Goal: Transaction & Acquisition: Purchase product/service

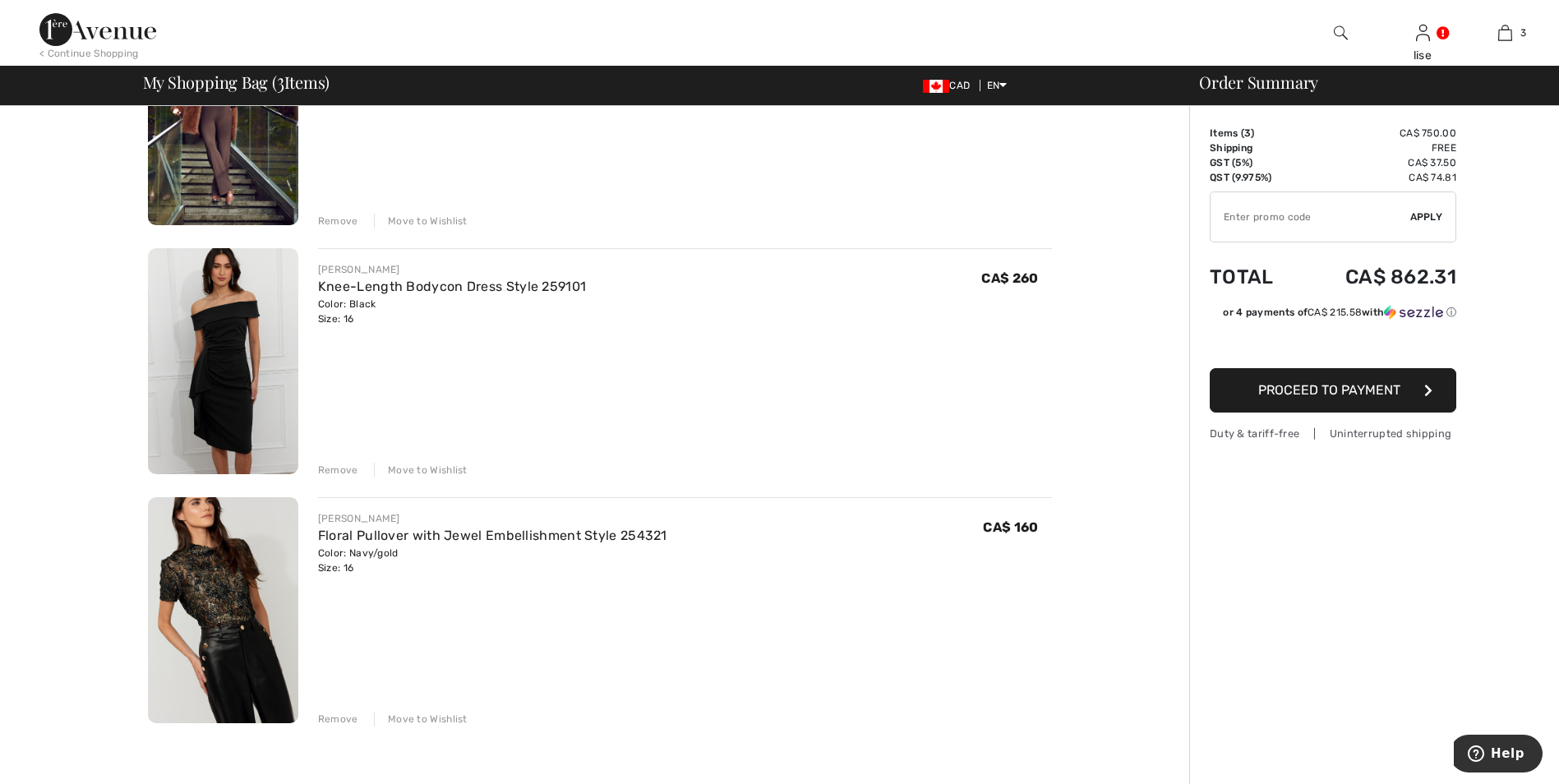
scroll to position [246, 0]
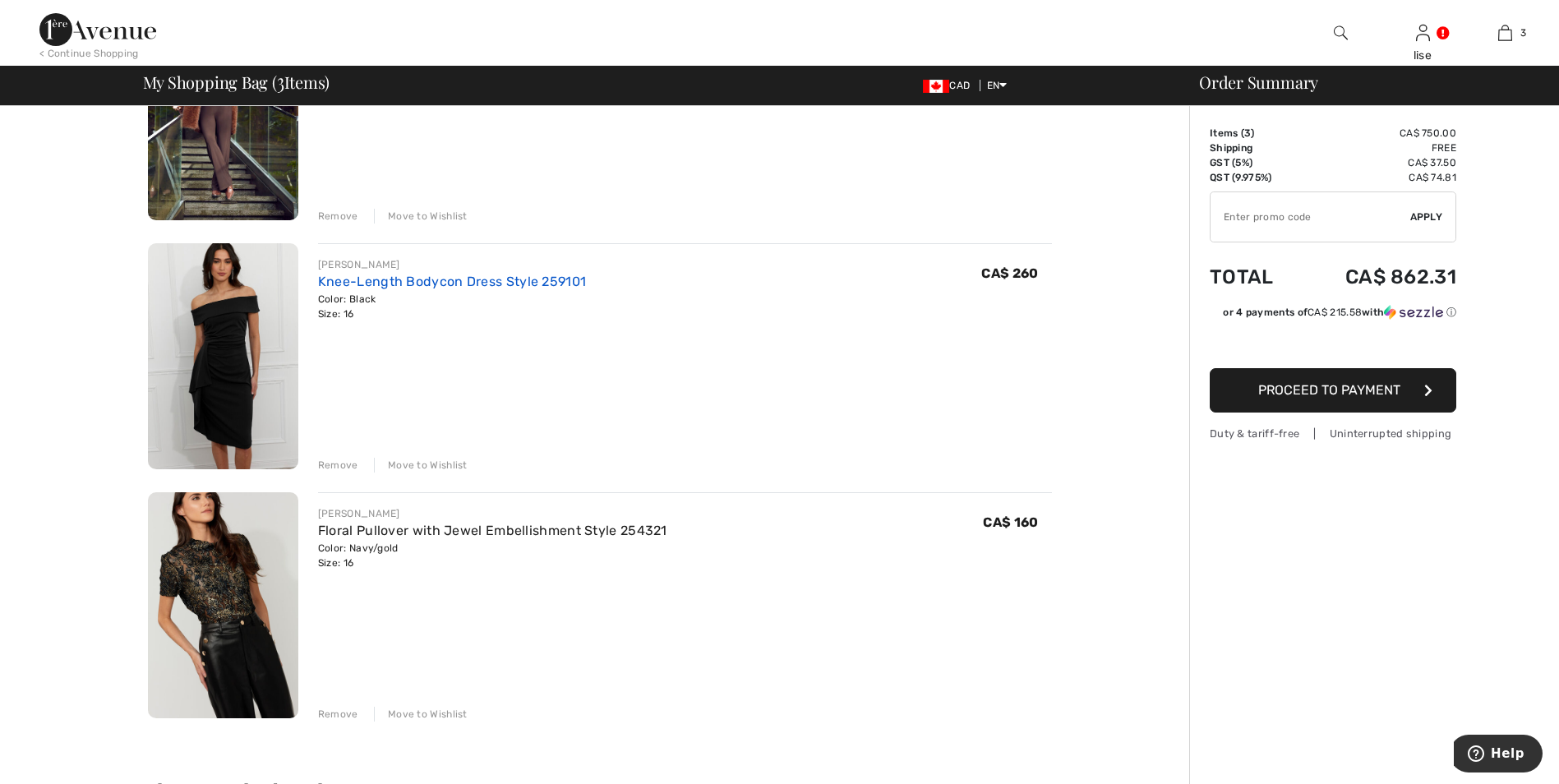
click at [406, 285] on link "Knee-Length Bodycon Dress Style 259101" at bounding box center [451, 281] width 268 height 16
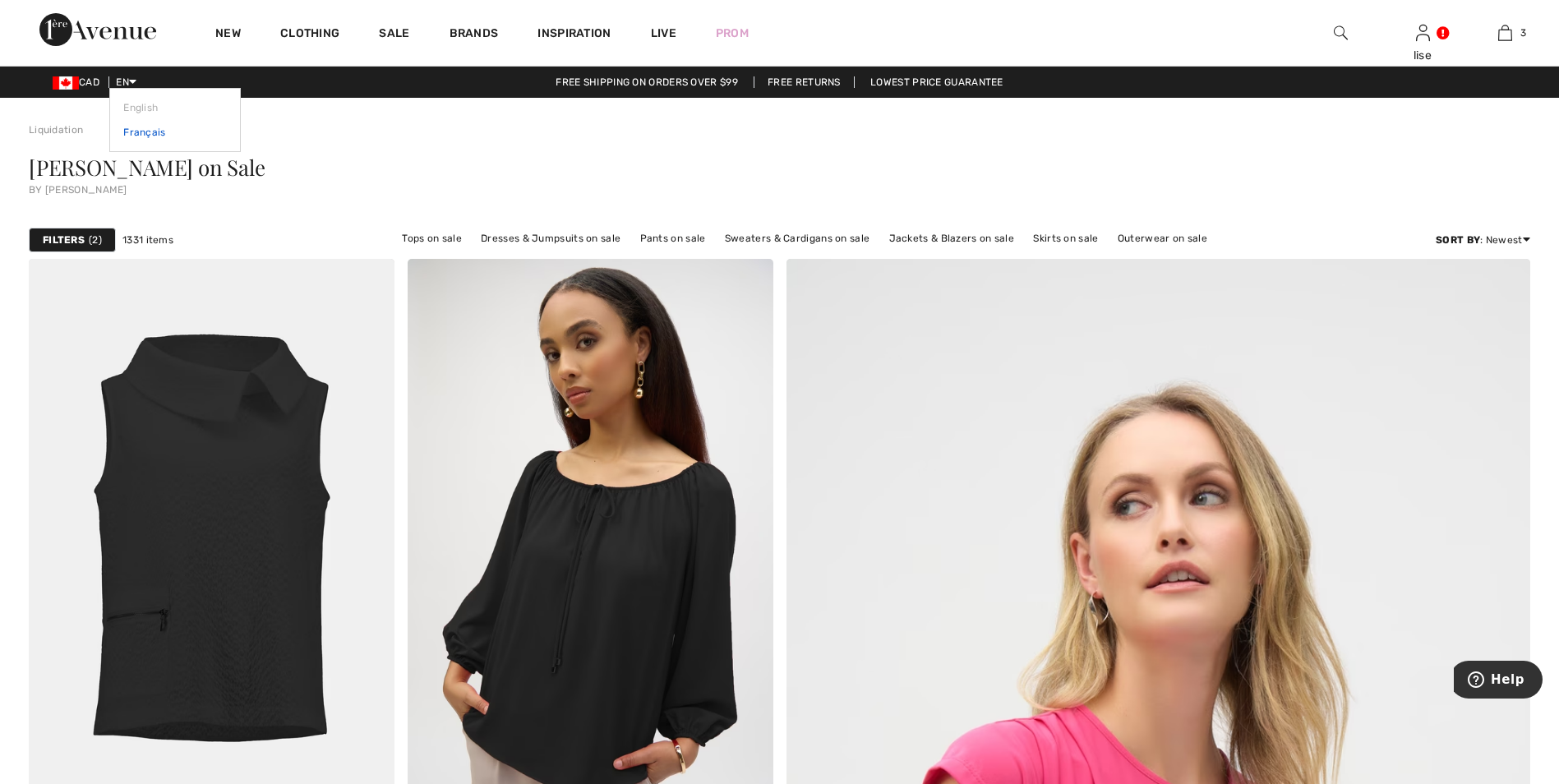
click at [158, 130] on link "Français" at bounding box center [175, 133] width 104 height 25
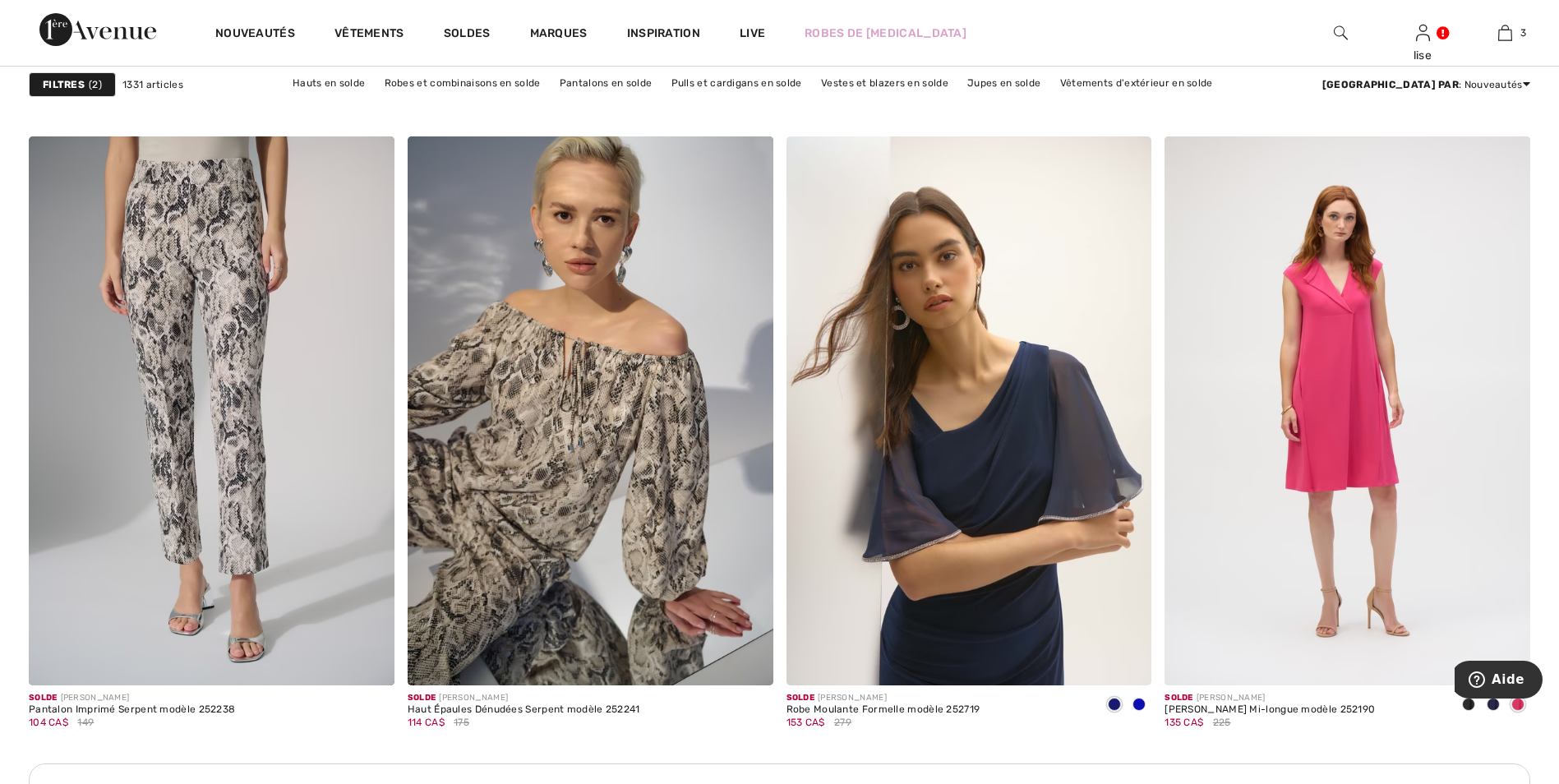
scroll to position [2054, 0]
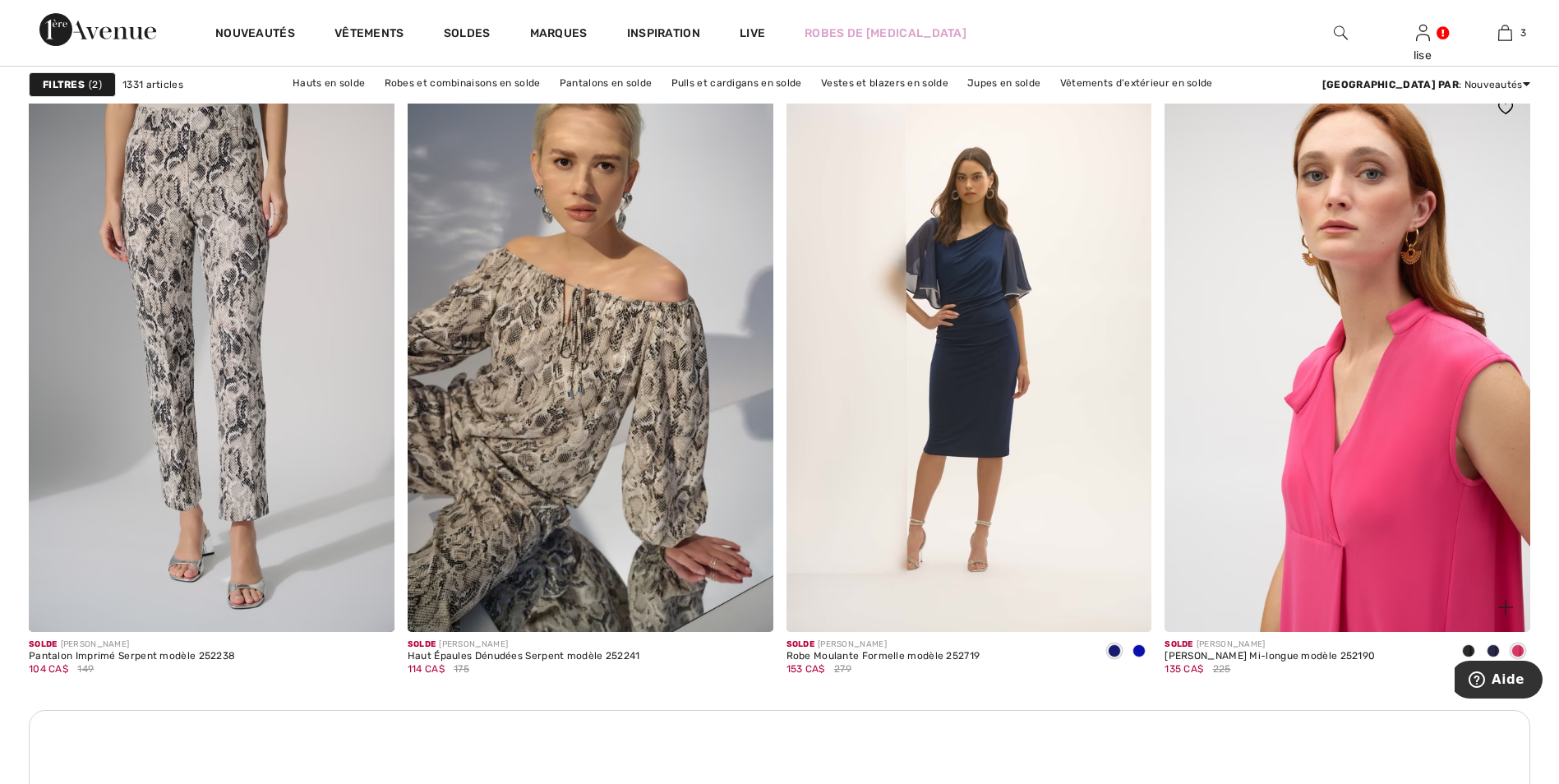
click at [1409, 448] on img at bounding box center [1347, 357] width 366 height 548
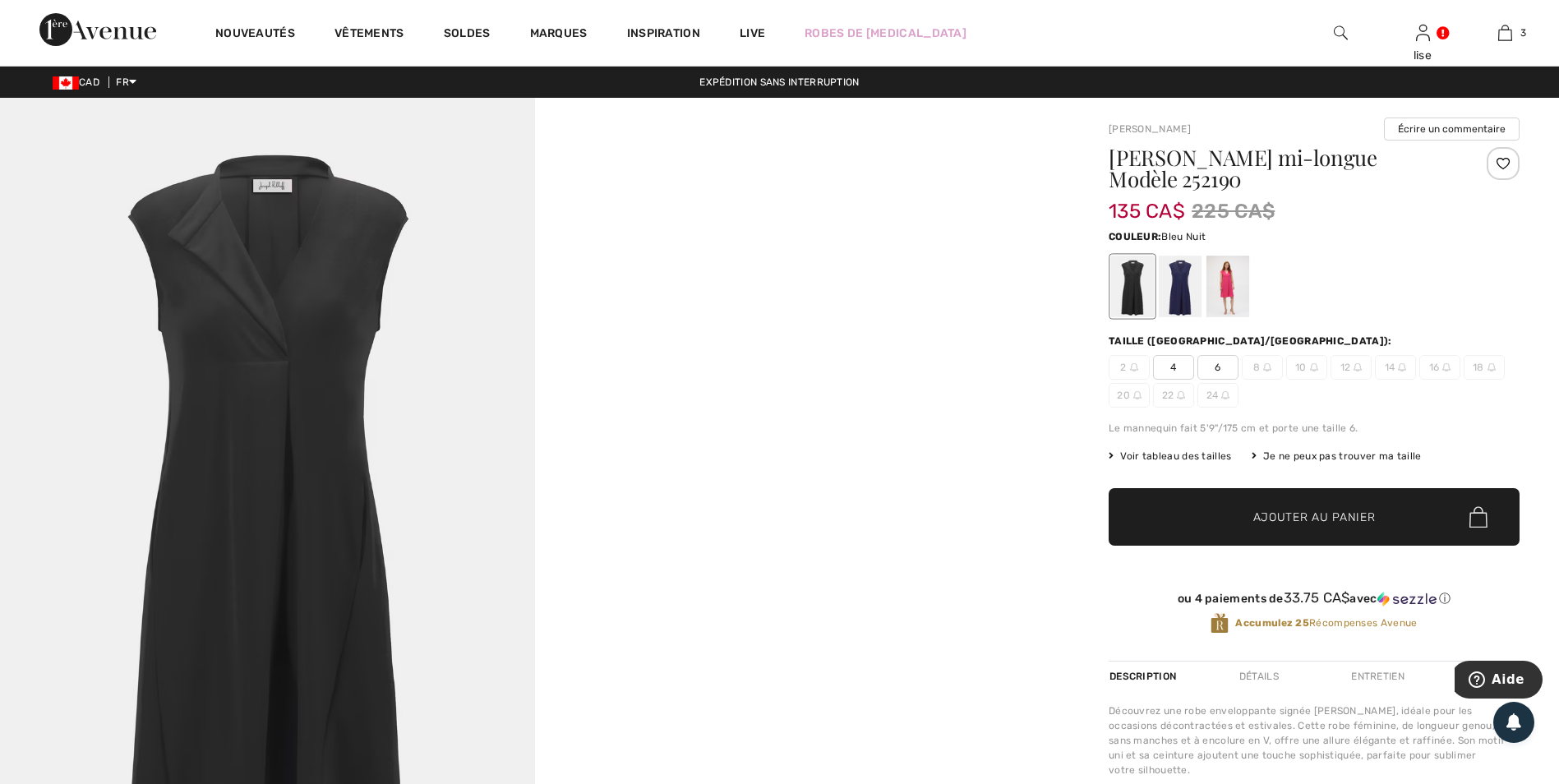
click at [1184, 292] on div at bounding box center [1179, 286] width 42 height 61
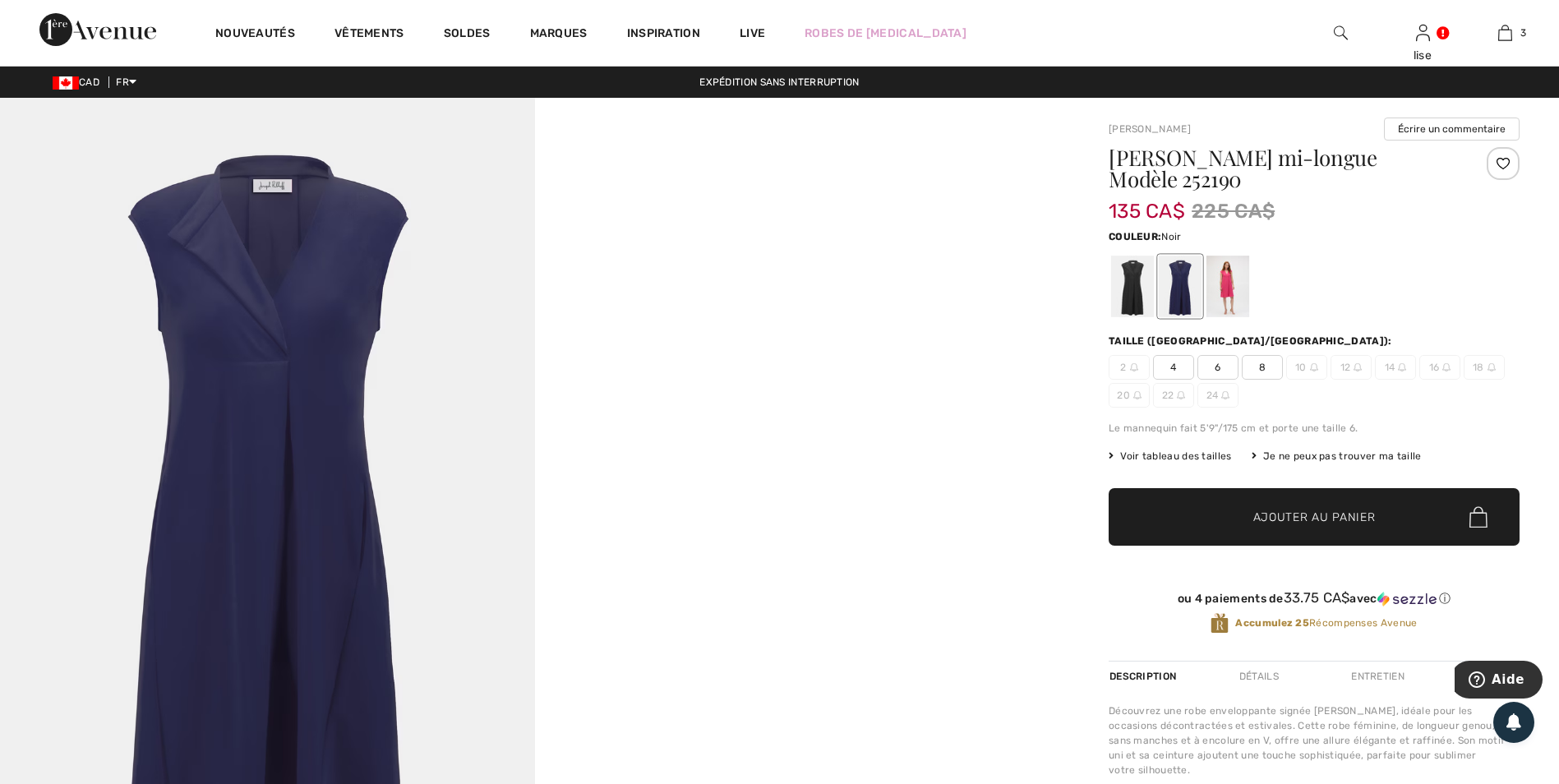
click at [1139, 296] on div at bounding box center [1132, 286] width 42 height 61
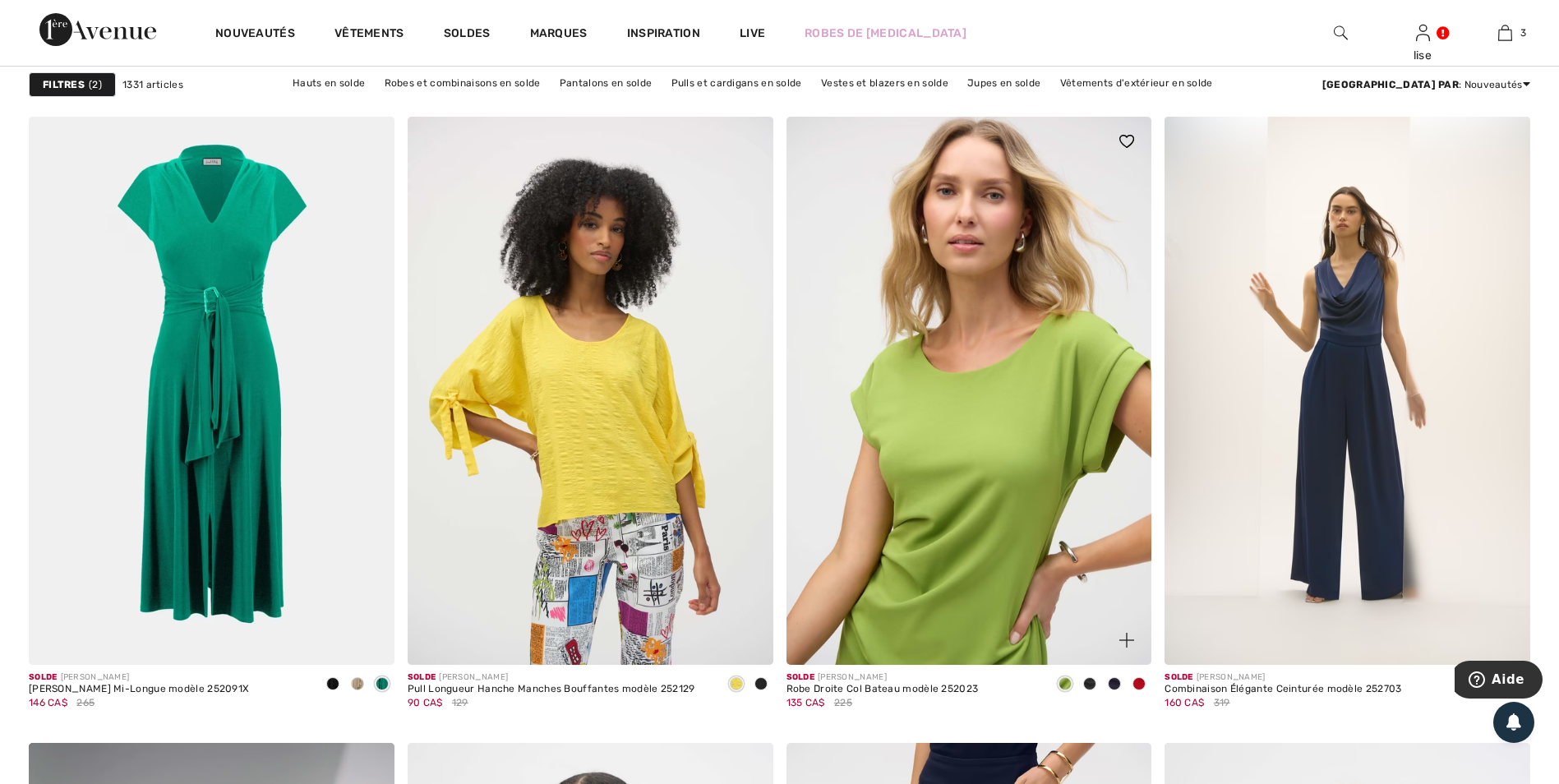
scroll to position [3533, 0]
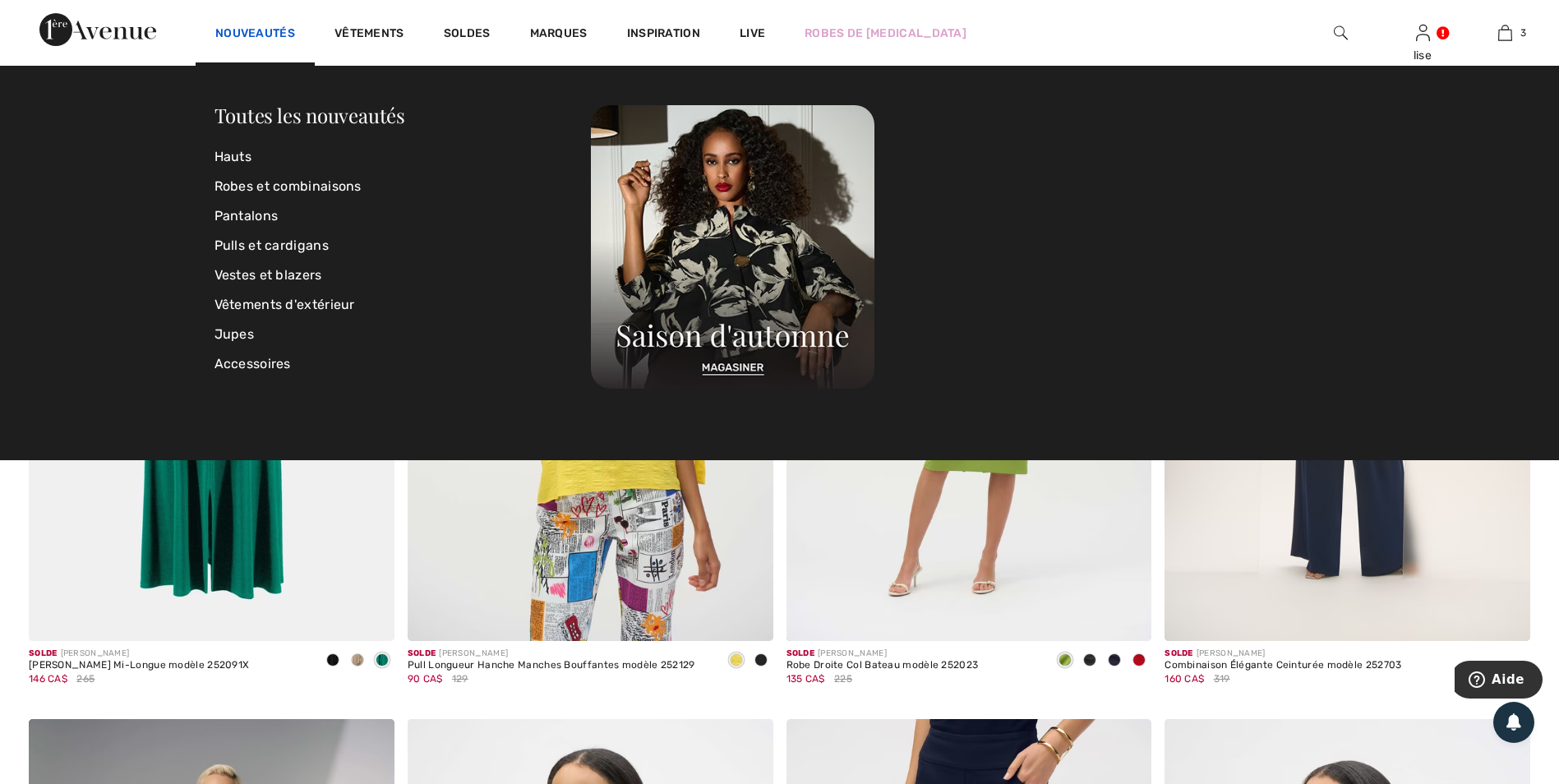
click at [251, 37] on link "Nouveautés" at bounding box center [255, 35] width 80 height 17
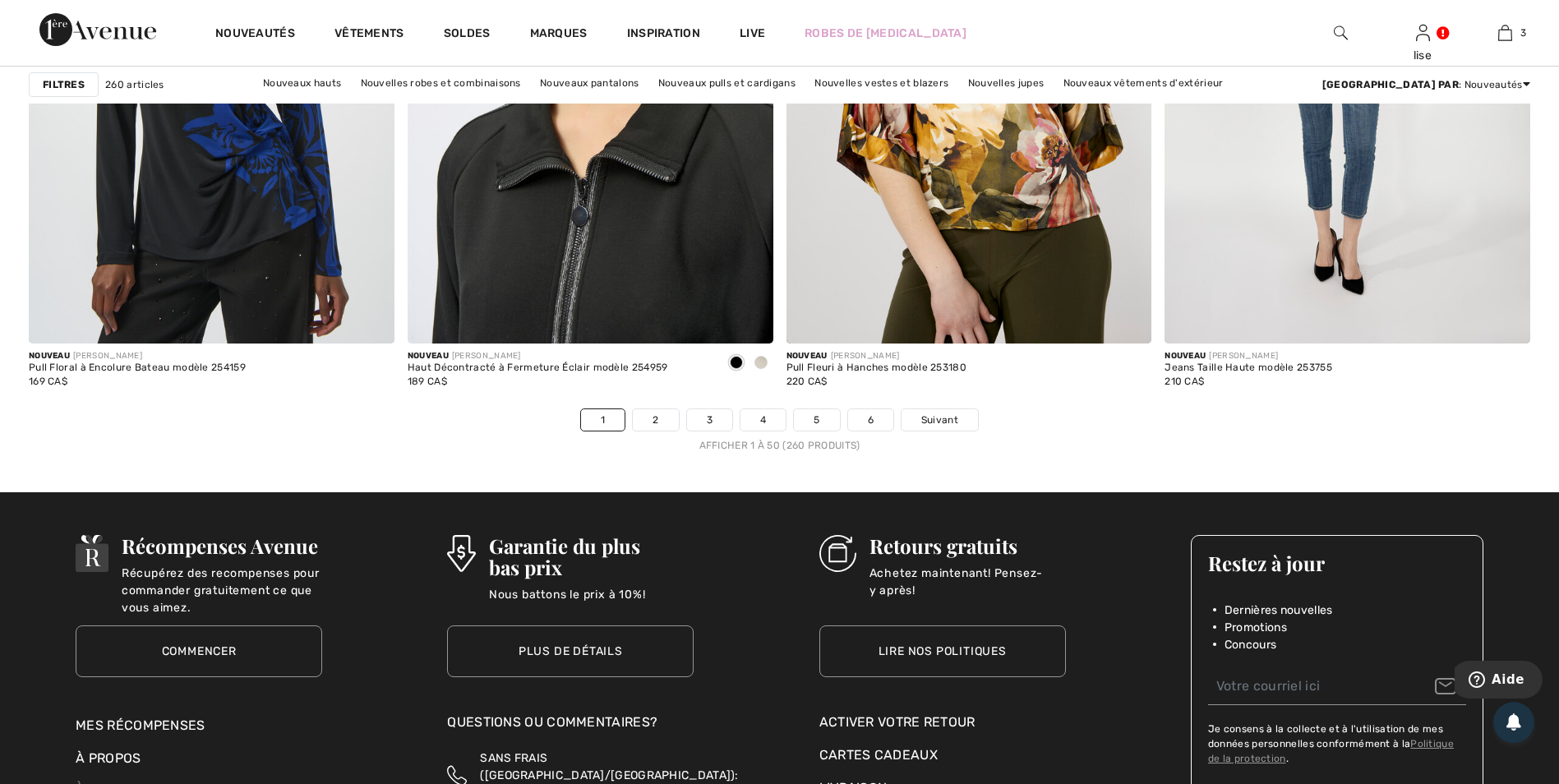
scroll to position [9366, 0]
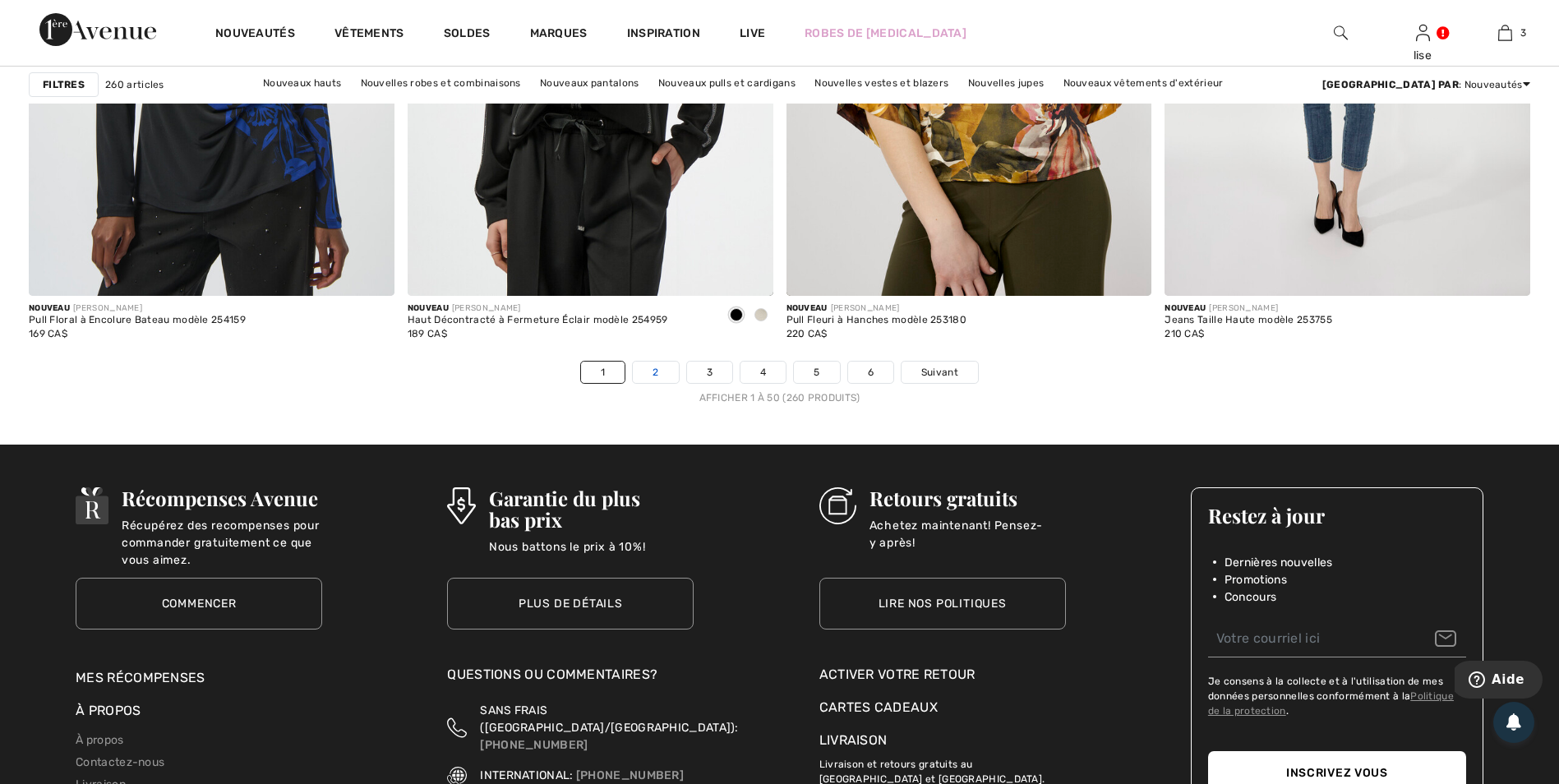
click at [651, 371] on link "2" at bounding box center [655, 373] width 45 height 22
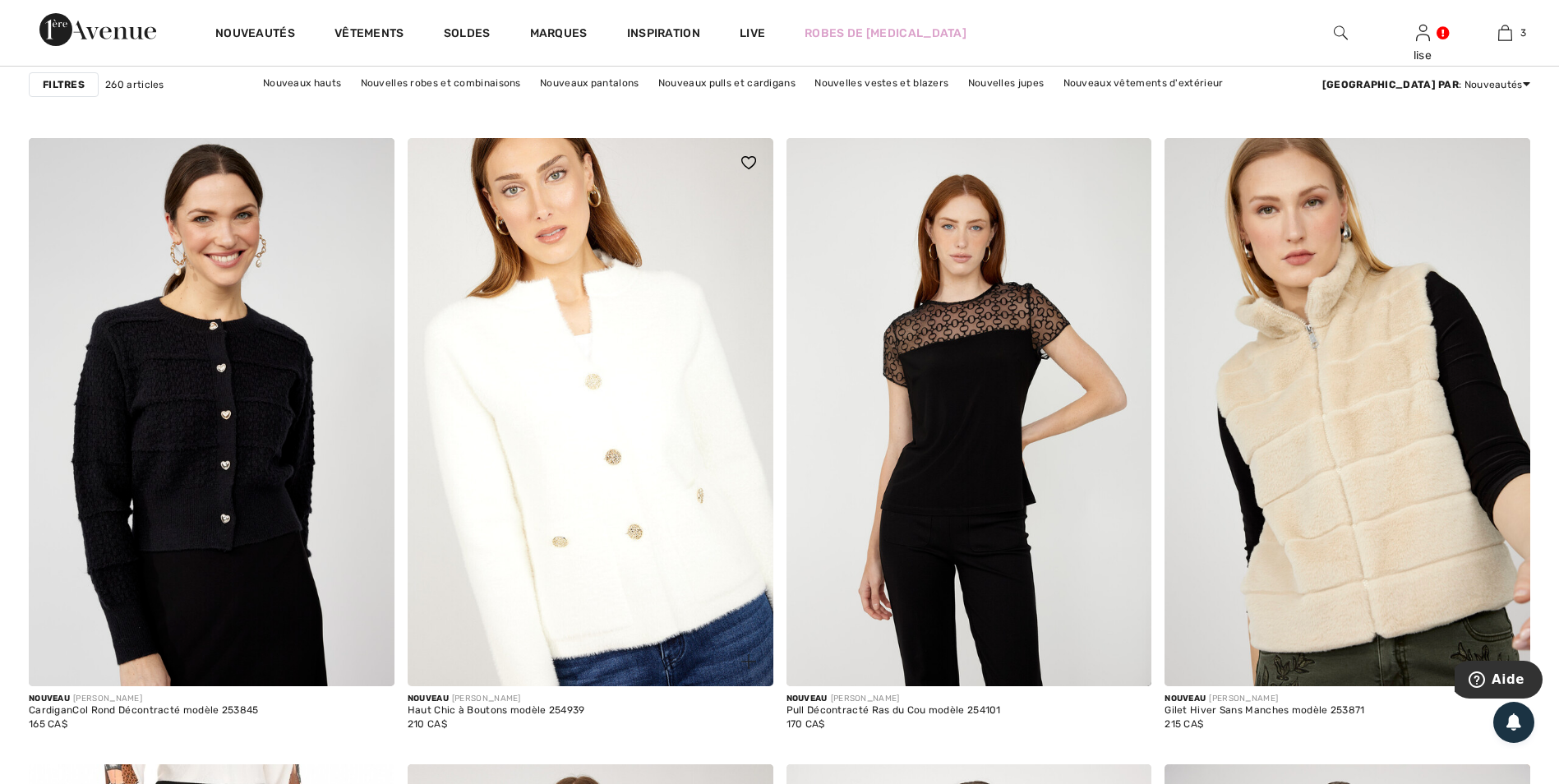
scroll to position [1397, 0]
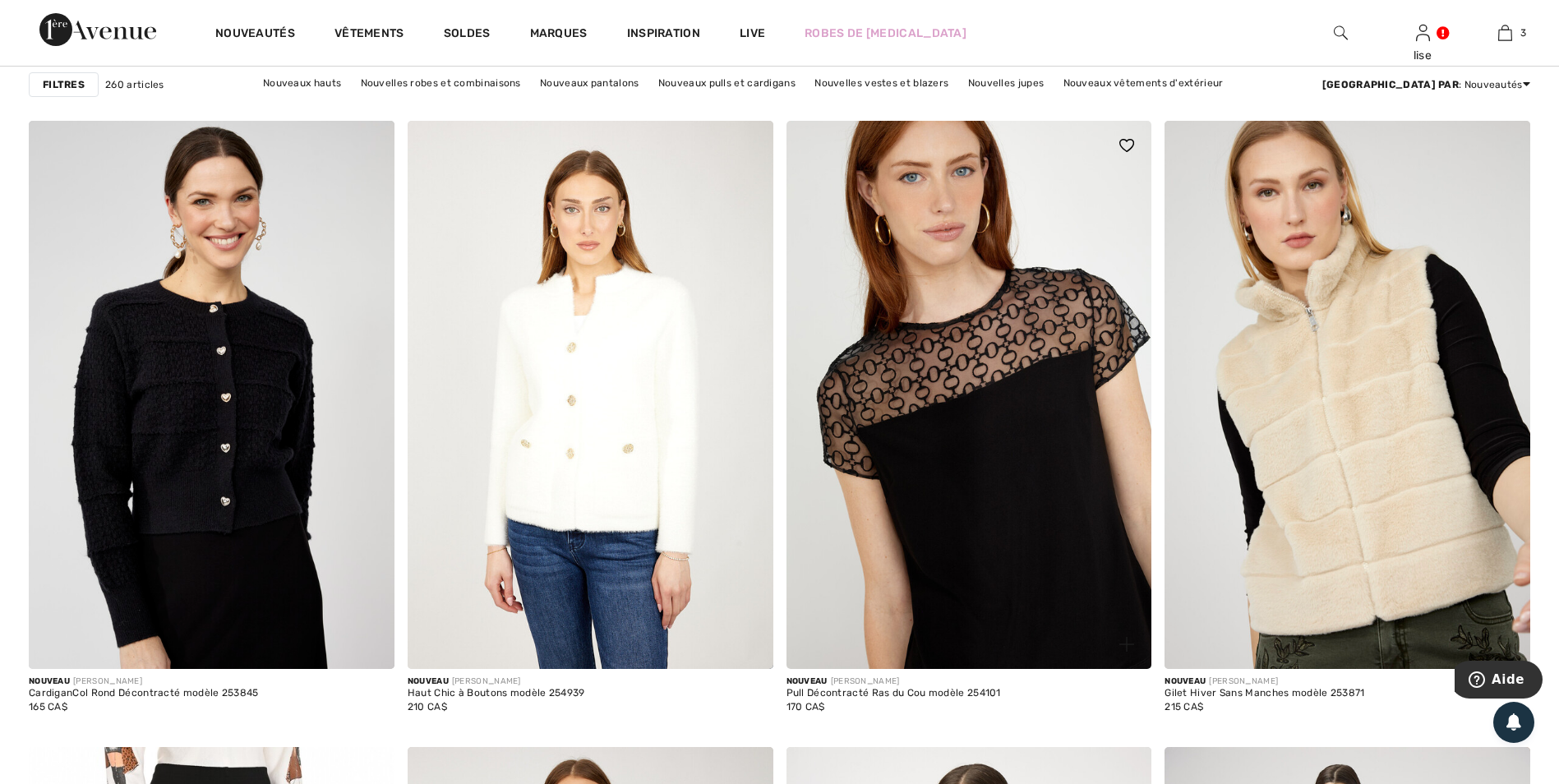
click at [977, 487] on img at bounding box center [969, 395] width 366 height 548
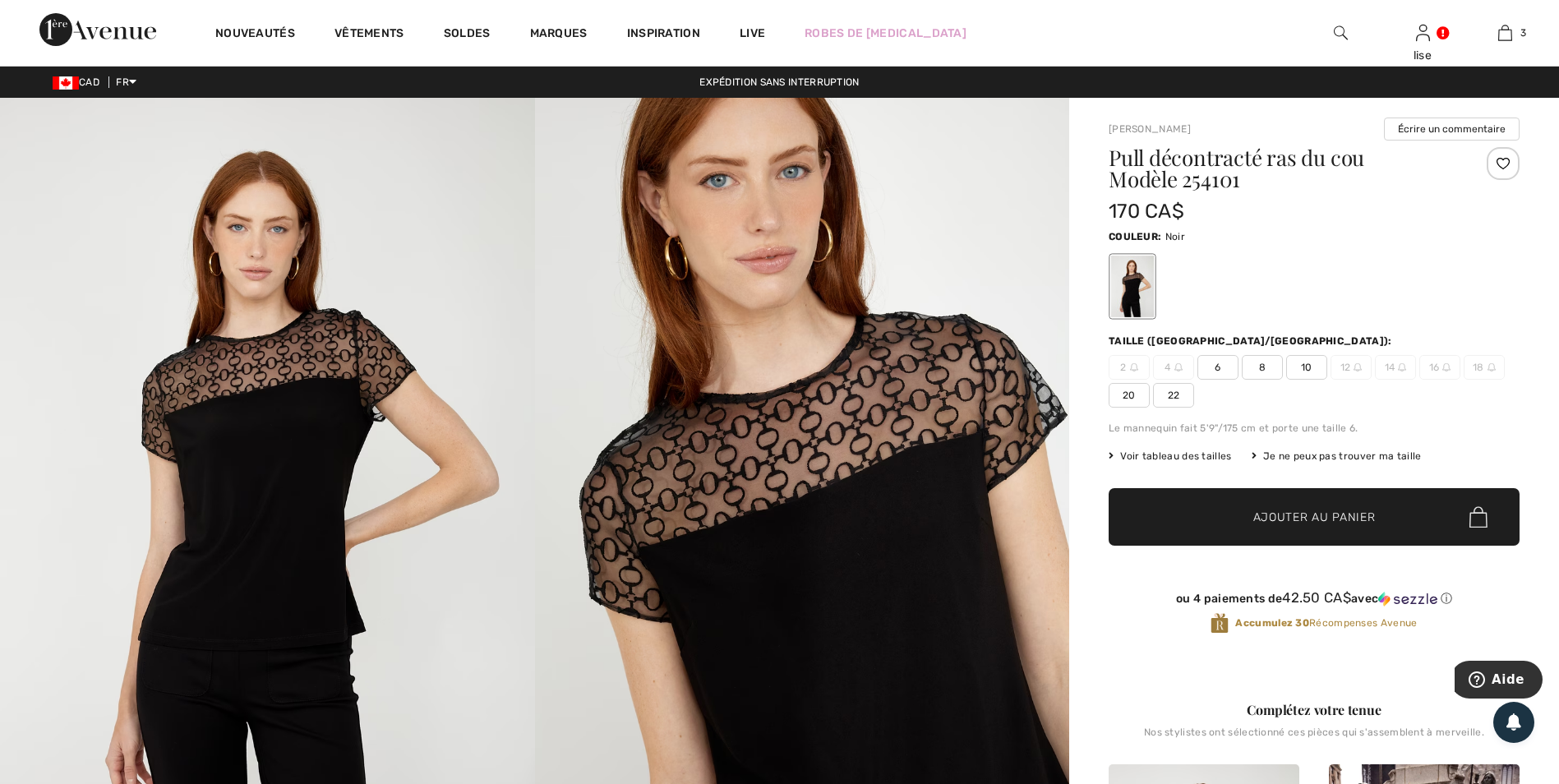
click at [744, 494] on img at bounding box center [802, 499] width 535 height 802
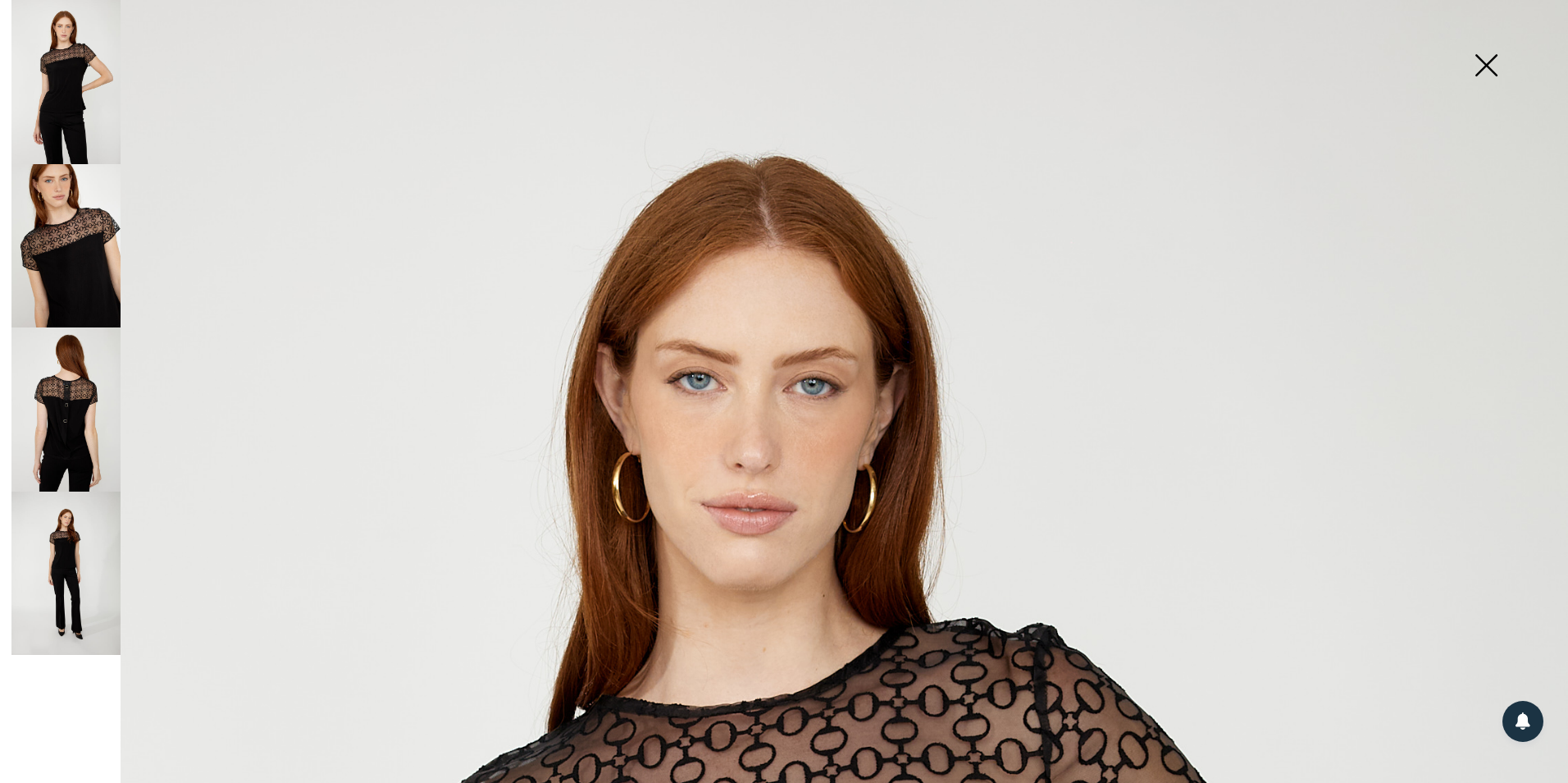
click at [75, 439] on img at bounding box center [66, 409] width 109 height 164
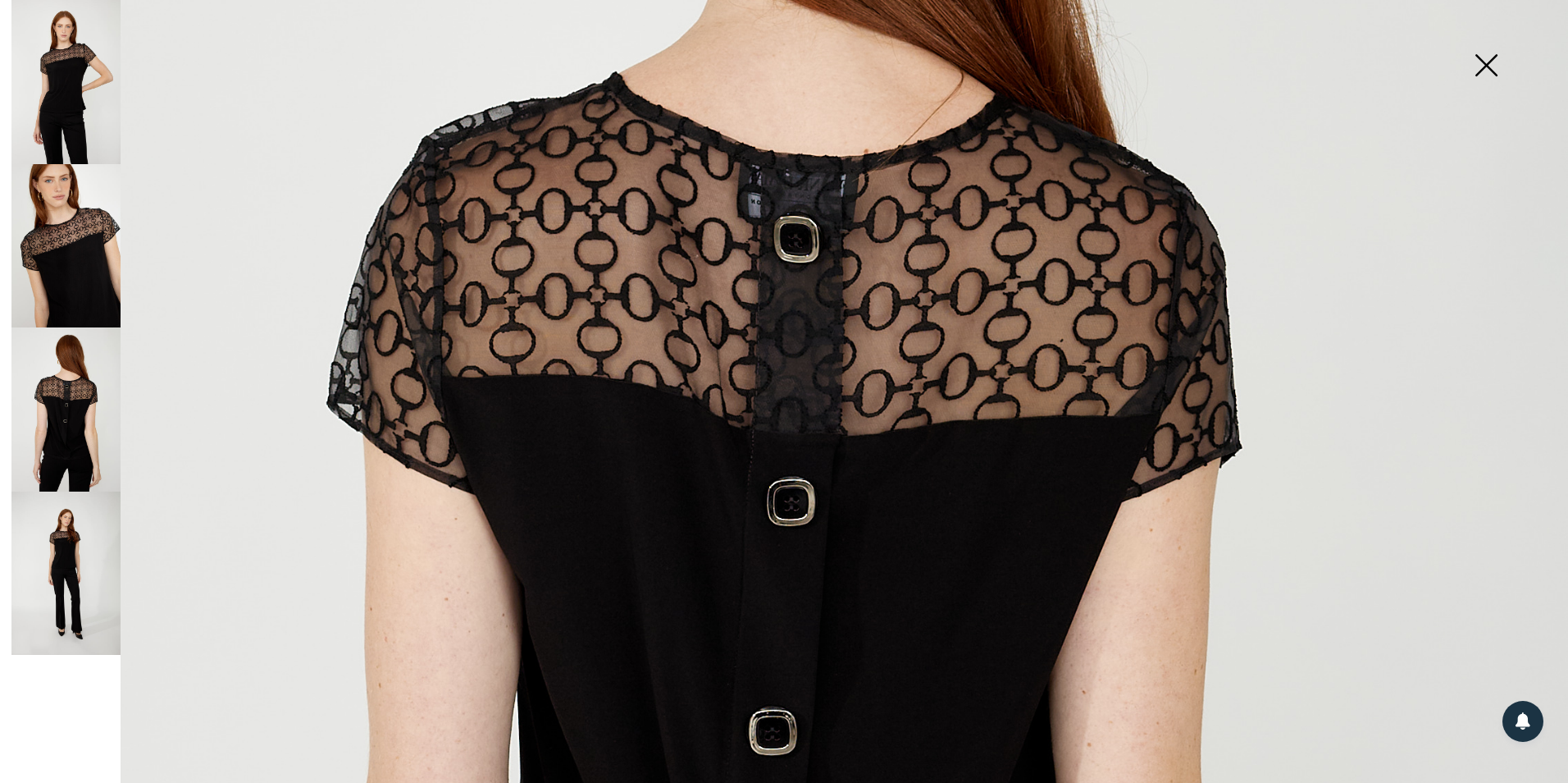
scroll to position [574, 0]
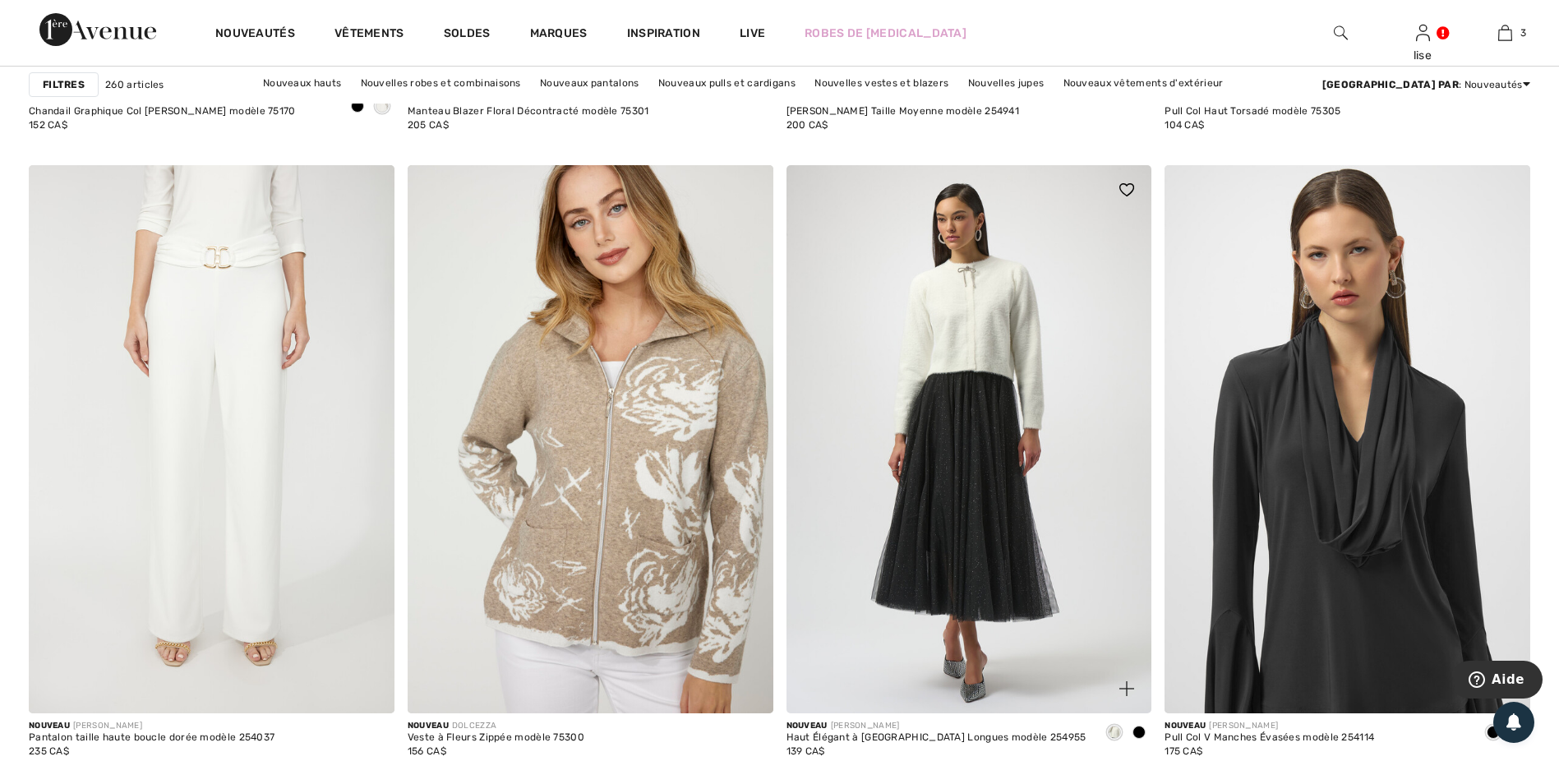
scroll to position [6819, 0]
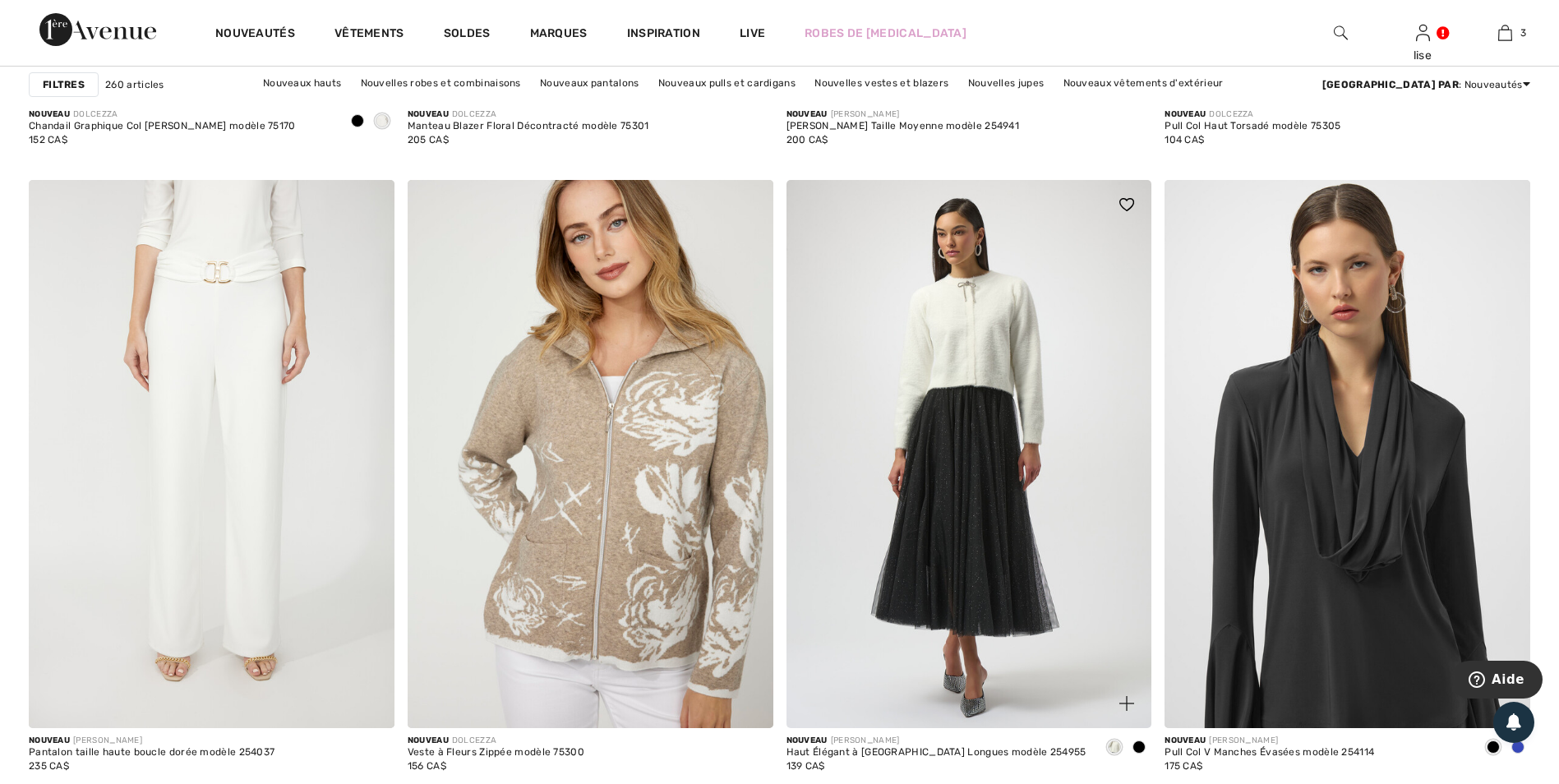
click at [980, 397] on img at bounding box center [969, 454] width 366 height 548
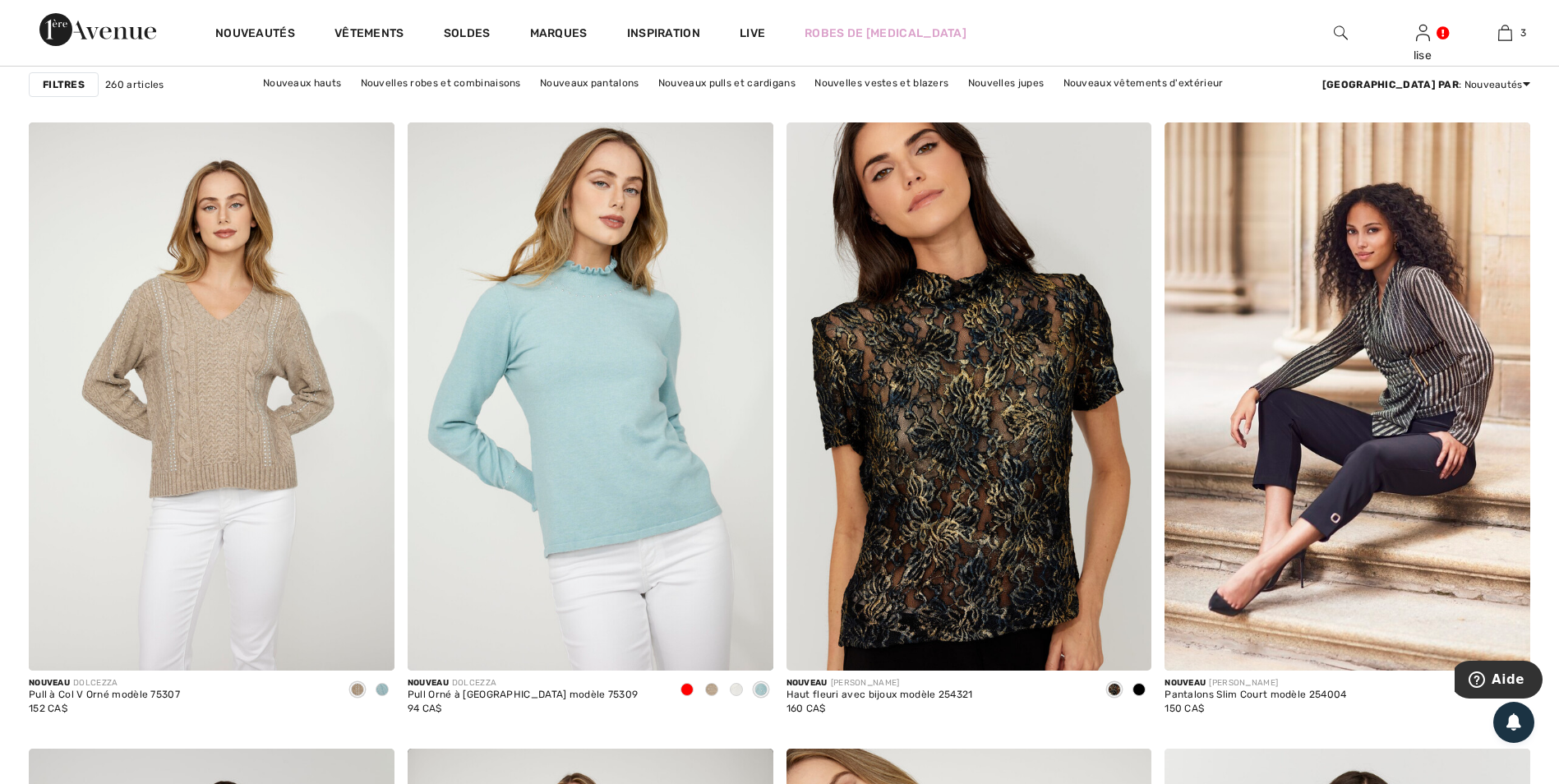
scroll to position [8380, 0]
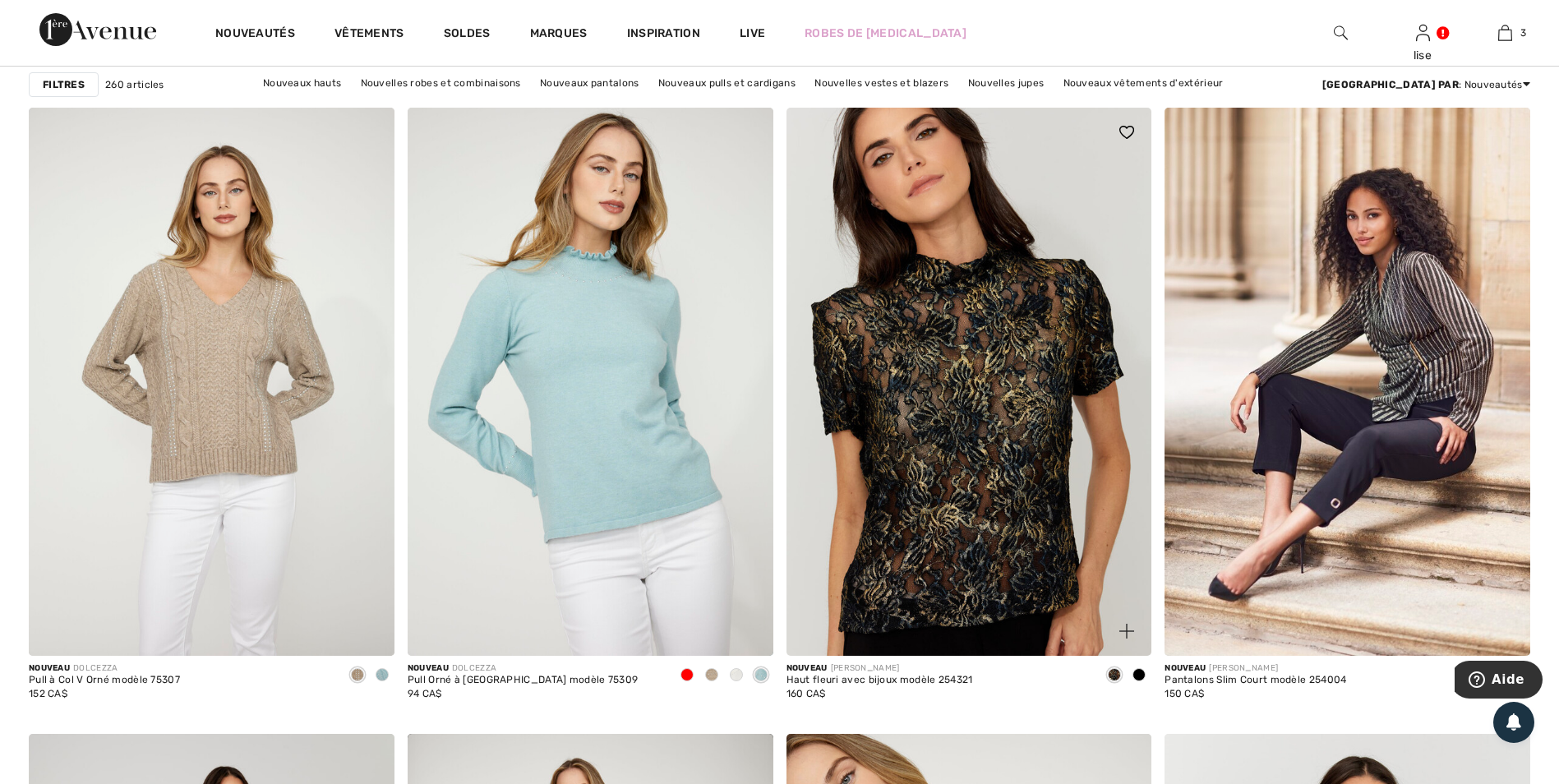
click at [997, 564] on img at bounding box center [969, 382] width 366 height 548
